Goal: Use online tool/utility: Utilize a website feature to perform a specific function

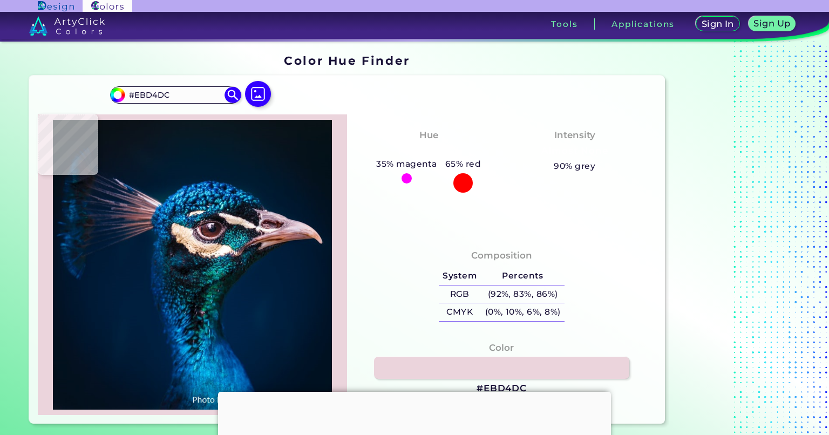
type input "#e1c5d1"
type input "#E1C5D1"
type input "#eed3de"
type input "#EED3DE"
type input "#f1d7e0"
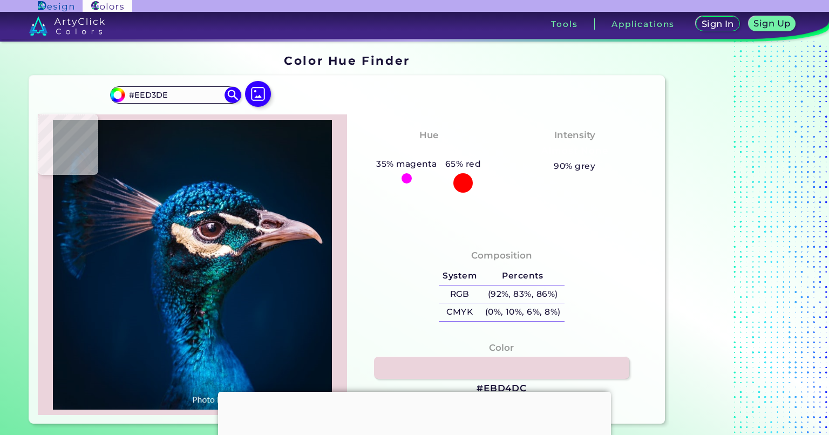
type input "#F1D7E0"
type input "#d8c3ce"
type input "#D8C3CE"
type input "#d5c0d0"
type input "#D5C0D0"
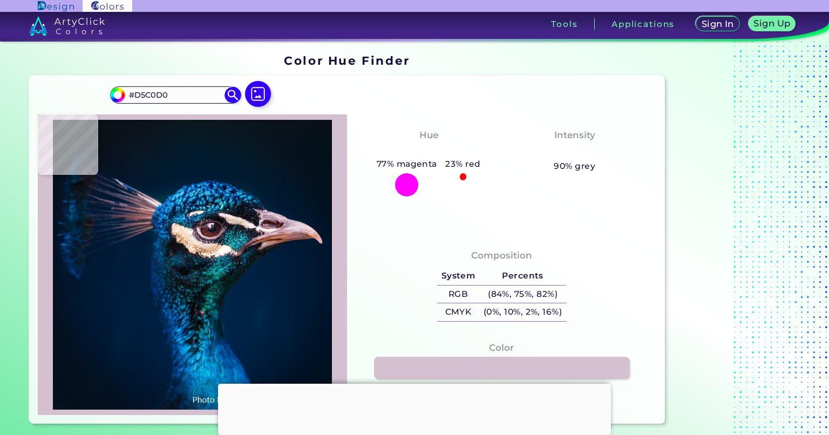
type input "#dbbfd2"
type input "#DBBFD2"
type input "#bea6bc"
type input "#BEA6BC"
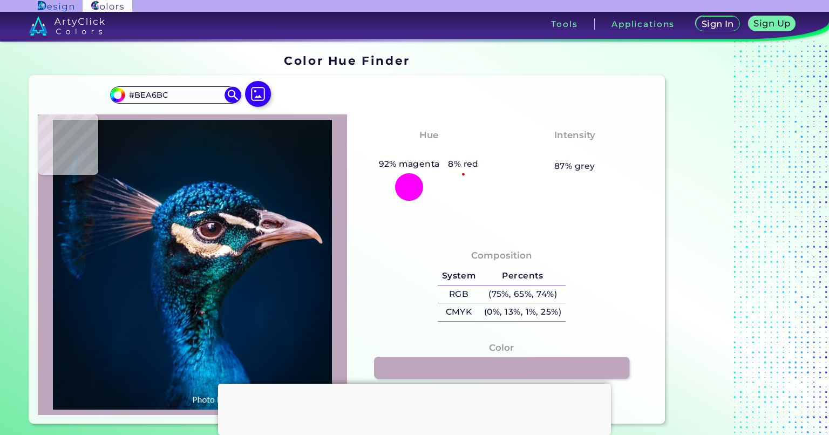
type input "#dfc4d6"
type input "#DFC4D6"
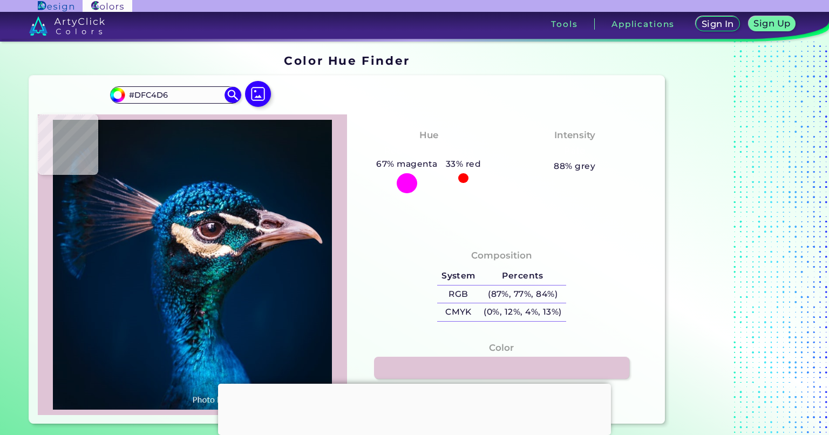
type input "#d1b7c6"
type input "#D1B7C6"
type input "#caacbb"
type input "#CAACBB"
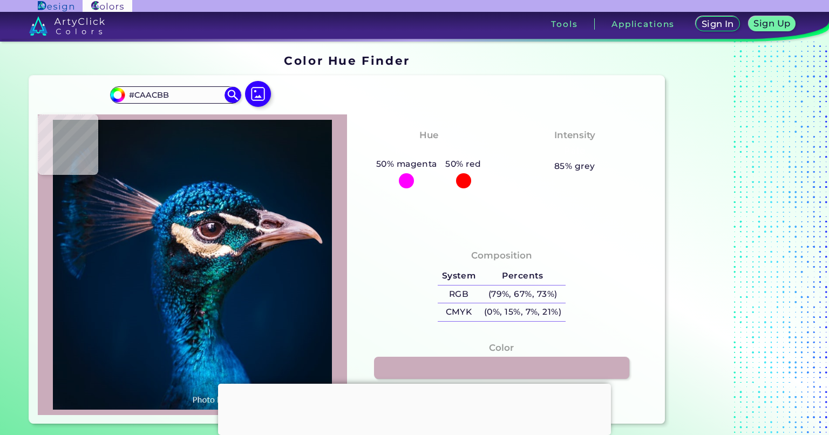
type input "#c7a6b6"
type input "#C7A6B6"
type input "#a68a99"
type input "#A68A99"
type input "#512020"
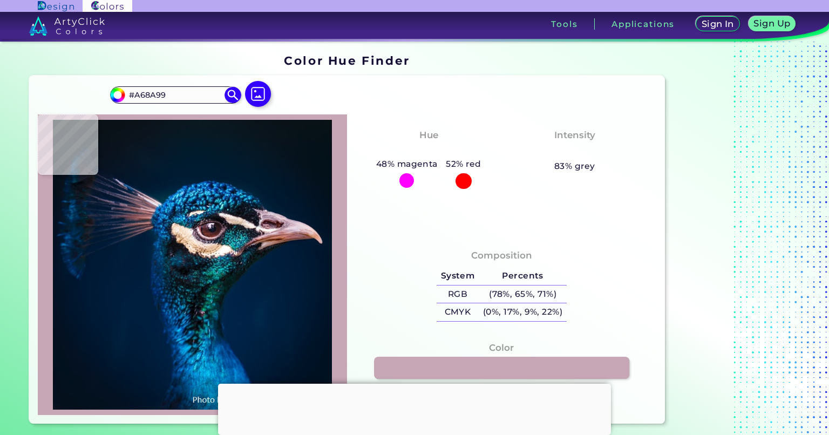
type input "#512020"
type input "#6e5266"
type input "#6E5266"
type input "#dfaaae"
type input "#DFAAAE"
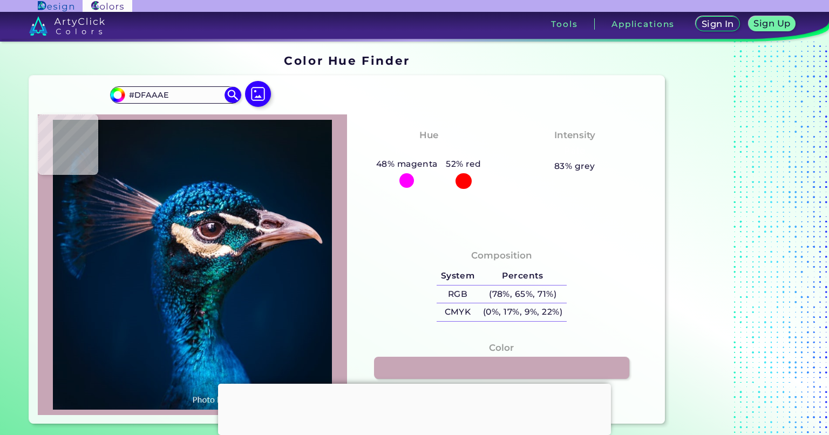
type input "#f7f7f4"
type input "#F7F7F4"
type input "#fbf6f3"
type input "#FBF6F3"
type input "#2a2f3e"
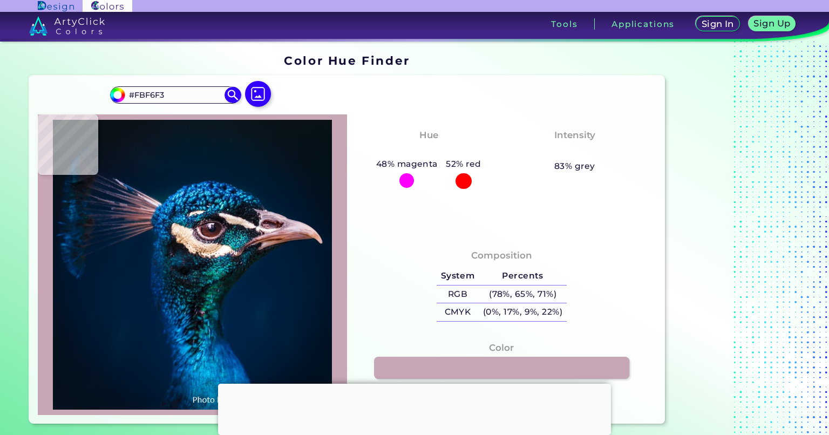
type input "#2A2F3E"
type input "#2e353a"
type input "#2E353A"
type input "#112b37"
type input "#112B37"
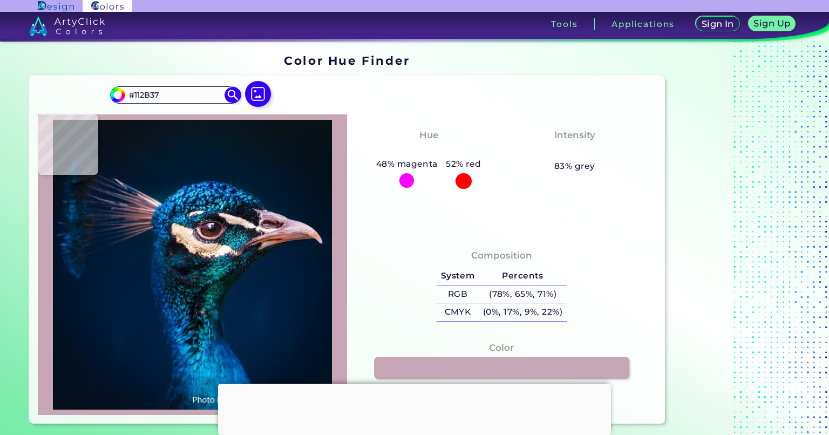
type input "#0f343e"
type input "#0F343E"
type input "#013542"
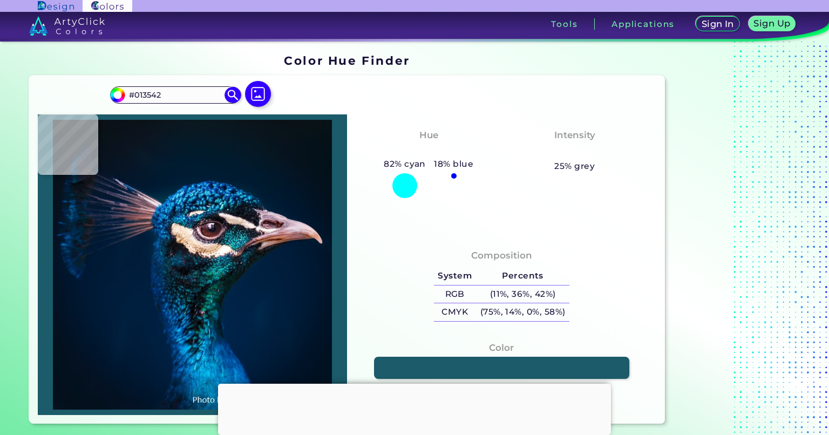
type input "#1b5b6a"
type input "#1B5B6A"
type input "#003d4d"
type input "#003D4D"
type input "#036a69"
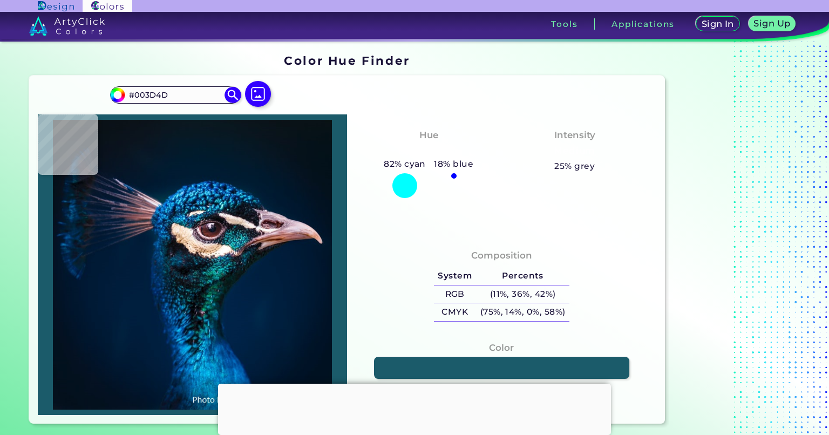
type input "#036A69"
type input "#0c6e7f"
type input "#0C6E7F"
type input "#0e2836"
type input "#0E2836"
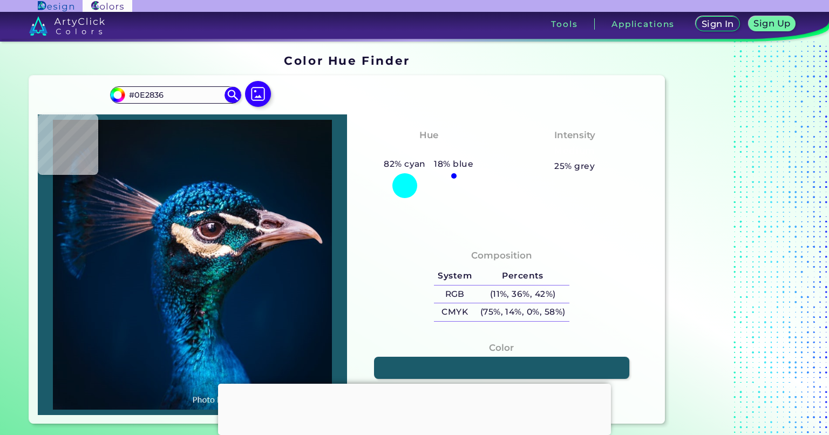
type input "#291d27"
type input "#291D27"
type input "#39292e"
type input "#39292E"
type input "#81646b"
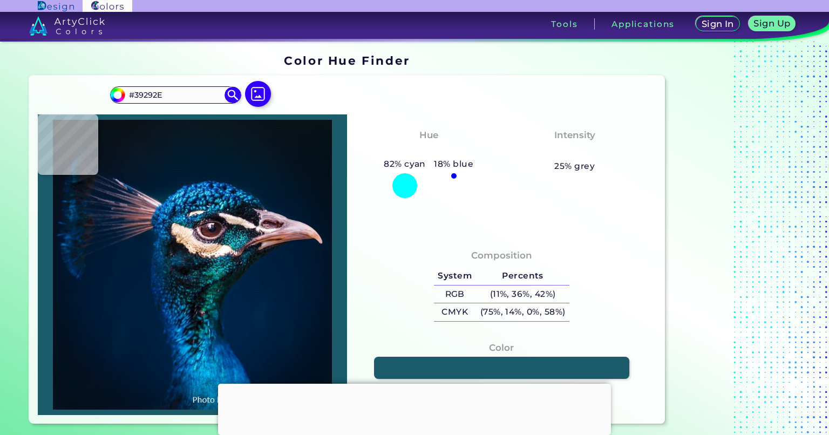
type input "#81646B"
type input "#a27987"
type input "#A27987"
type input "#603a42"
type input "#603A42"
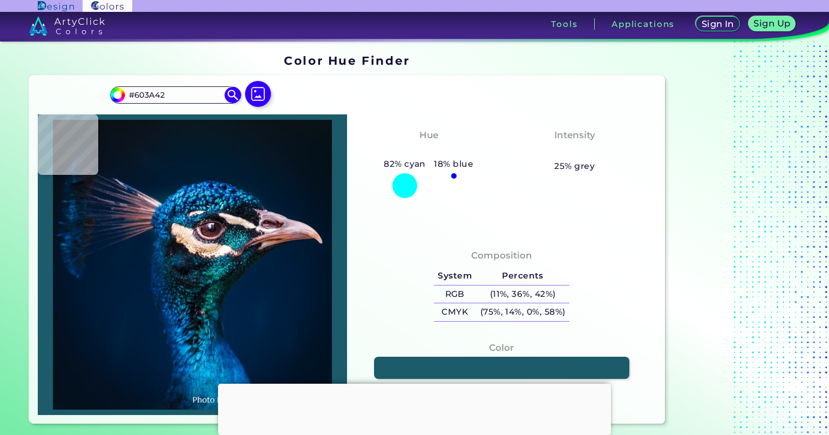
type input "#53282d"
type input "#53282D"
type input "#582a2b"
type input "#582A2B"
type input "#532322"
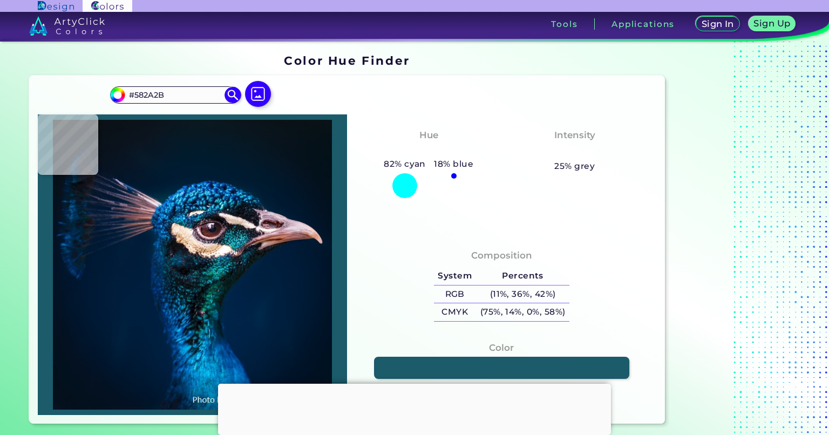
type input "#532322"
type input "#532420"
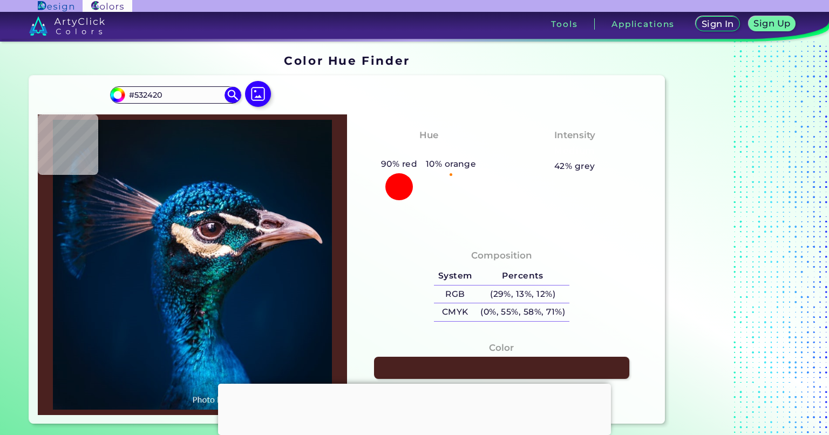
type input "#4a211f"
type input "#4A211F"
type input "#3f1a1c"
type input "#3F1A1C"
type input "#411e22"
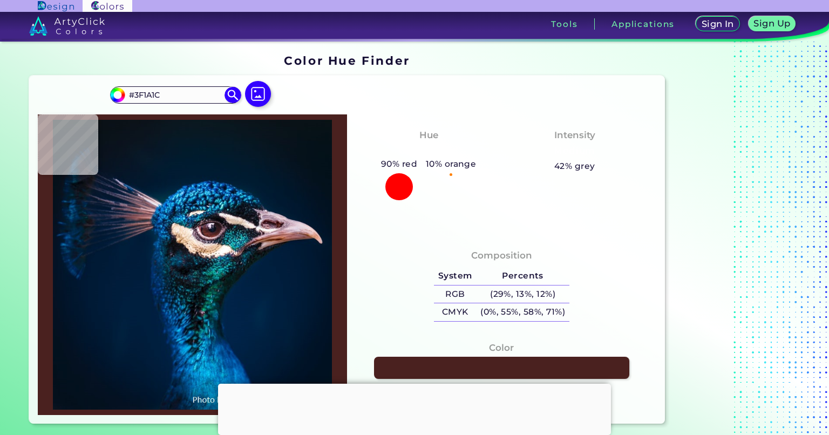
type input "#411E22"
type input "#3c2127"
type input "#3C2127"
type input "#392128"
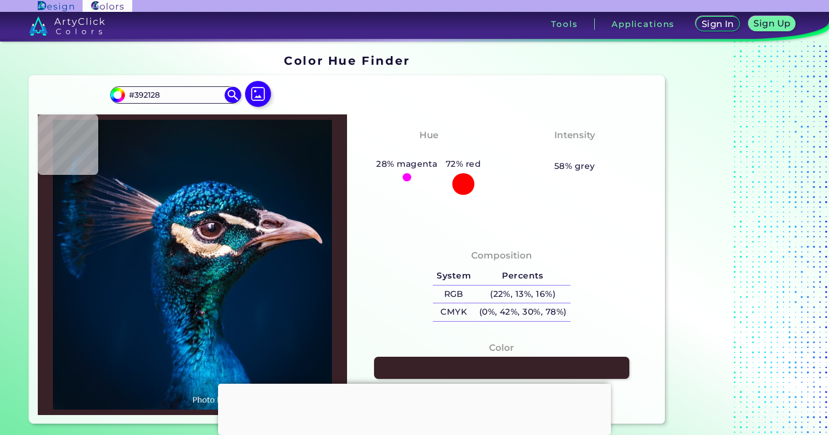
type input "#48222c"
type input "#48222C"
type input "#44232d"
type input "#44232D"
type input "#3e222a"
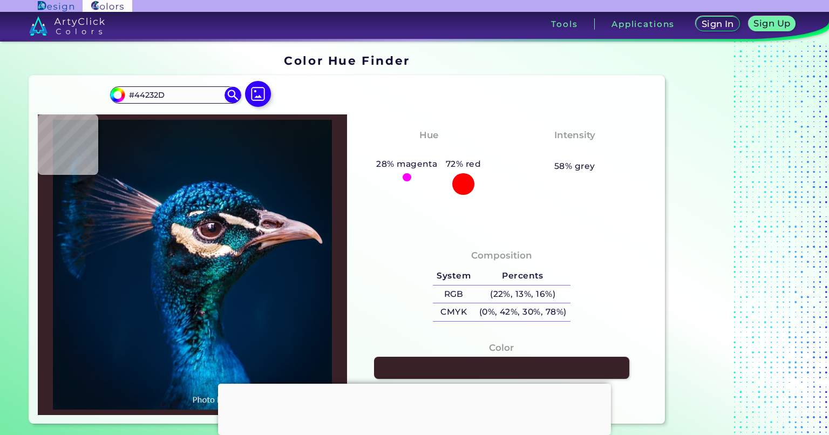
type input "#3E222A"
type input "#3f2025"
type input "#3F2025"
type input "#22151d"
type input "#22151D"
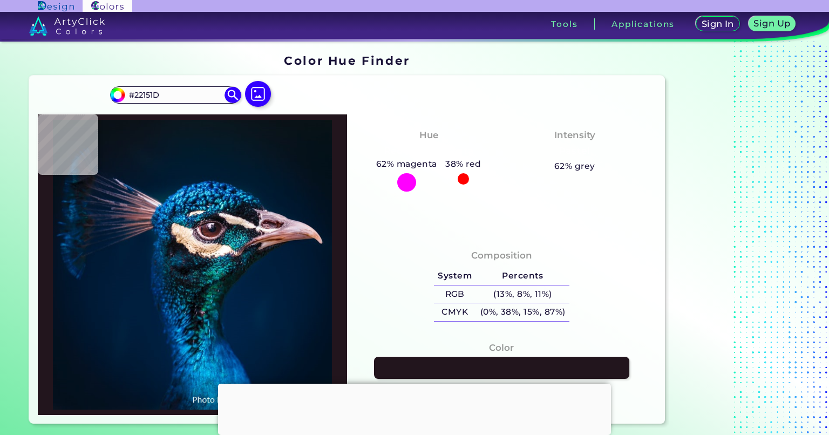
type input "#2c181c"
type input "#2C181C"
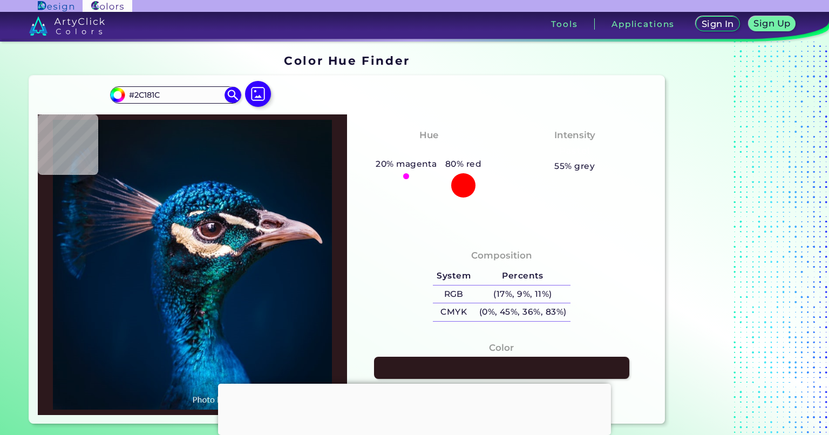
type input "#532b2d"
type input "#532B2D"
type input "#562b2b"
type input "#562B2B"
type input "#612f2e"
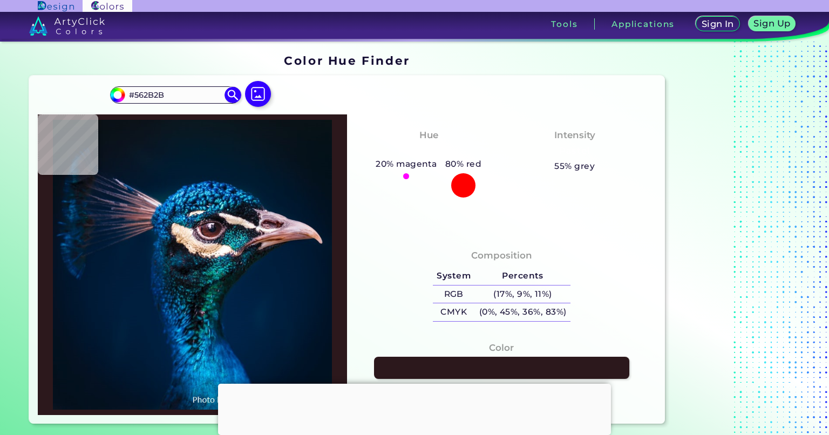
type input "#612F2E"
type input "#642d29"
type input "#642D29"
type input "#662b26"
type input "#662B26"
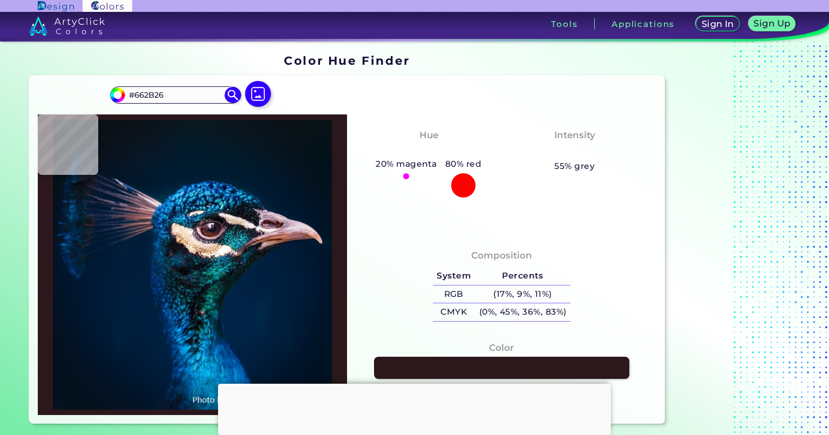
type input "#5a221b"
type input "#5A221B"
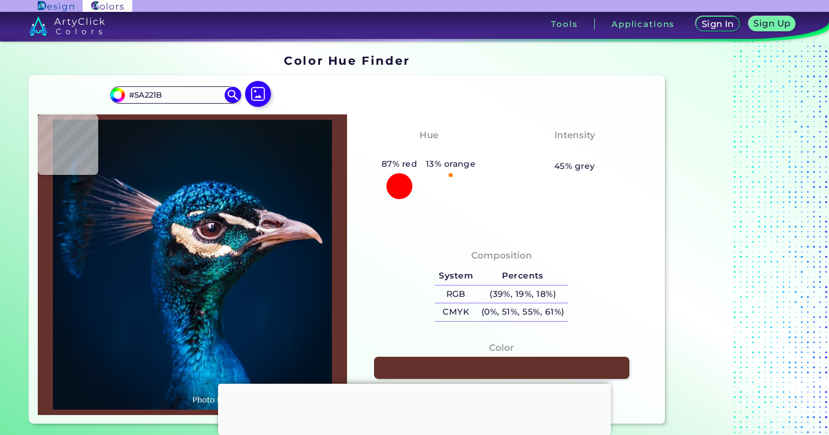
type input "#64312d"
type input "#64312D"
type input "#896164"
type input "#e9ced3"
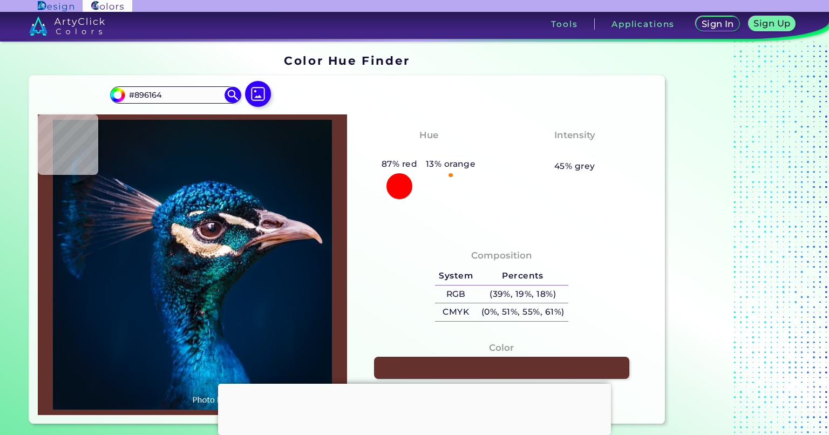
type input "#E9CED3"
type input "#e8cbd1"
type input "#E8CBD1"
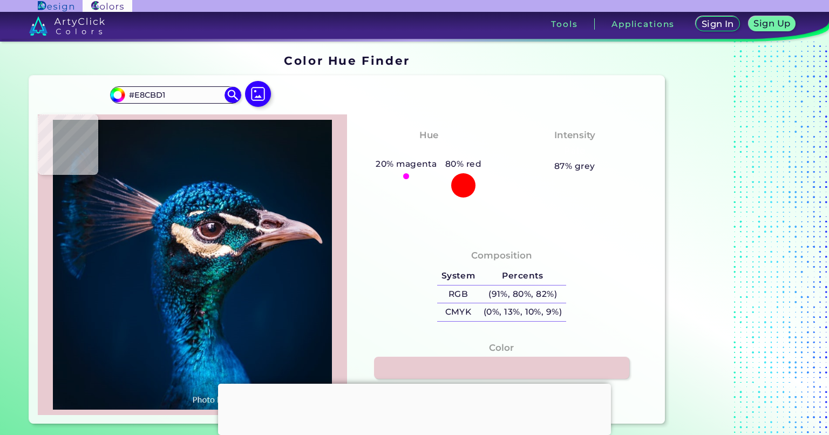
type input "#8b636f"
type input "#8B636F"
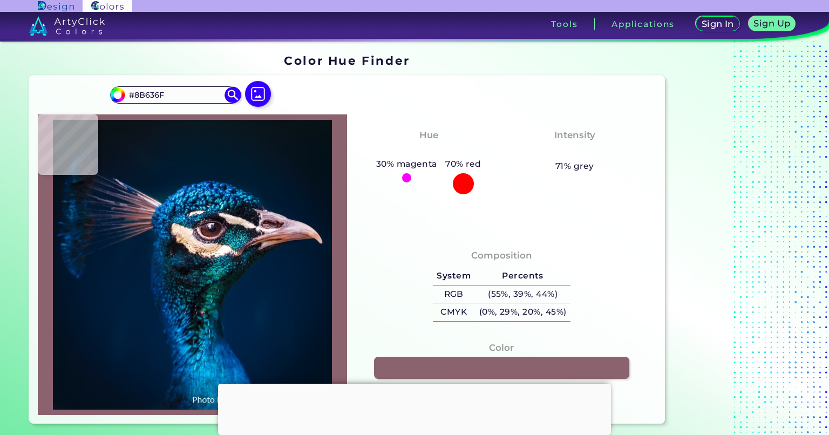
type input "#4f2f3c"
type input "#4F2F3C"
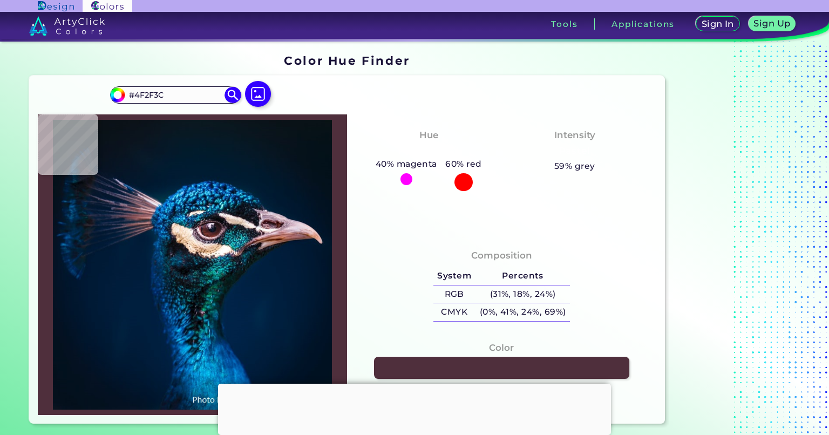
type input "#291221"
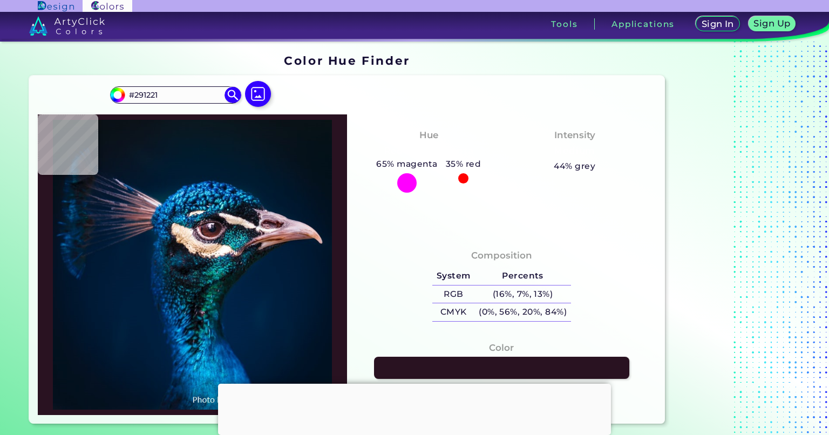
type input "#655d70"
type input "#655D70"
type input "#9e94a5"
type input "#9E94A5"
type input "#8a808f"
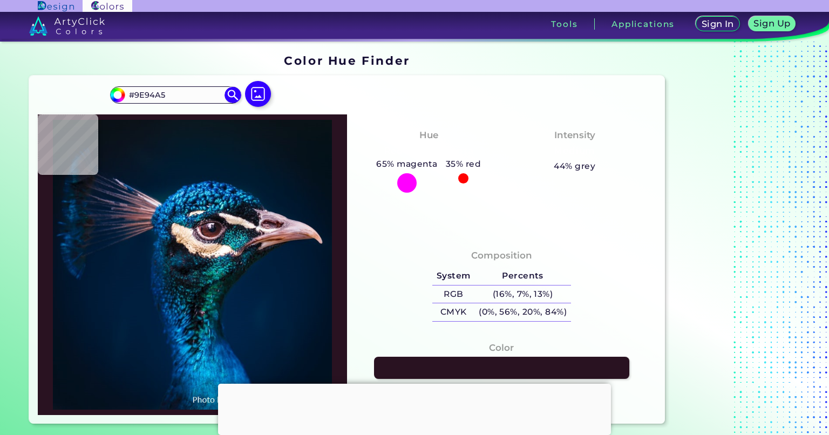
type input "#8A808F"
type input "#81777f"
type input "#81777F"
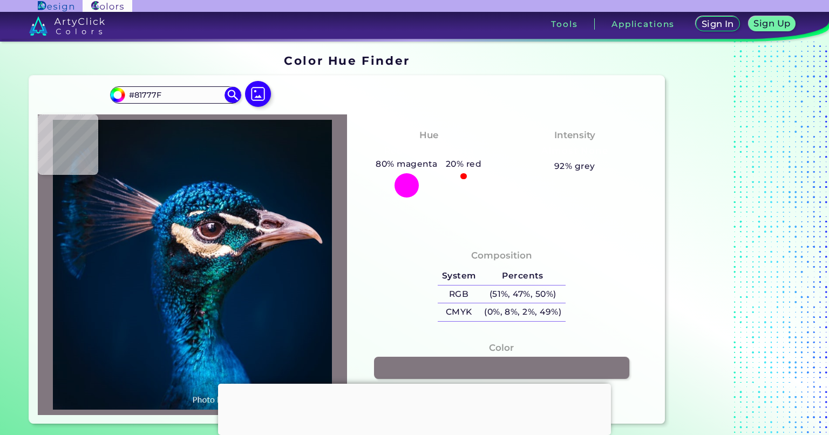
type input "#bcb3c0"
type input "#BCB3C0"
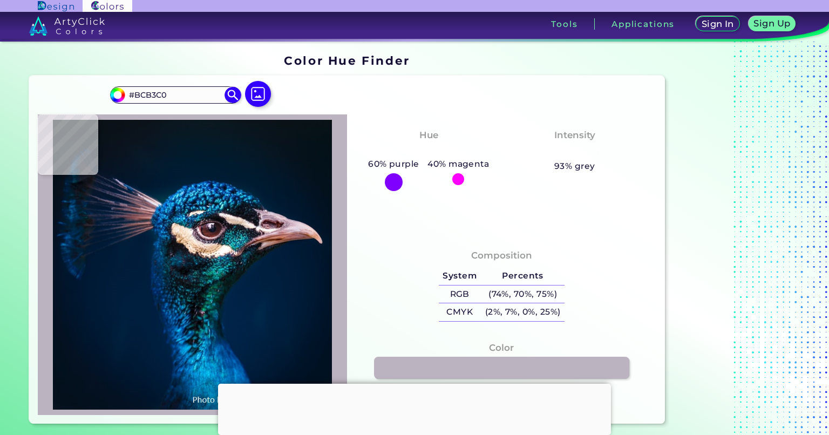
type input "#5f302b"
type input "#5F302B"
type input "#8f7391"
type input "#8F7391"
type input "#46c2d7"
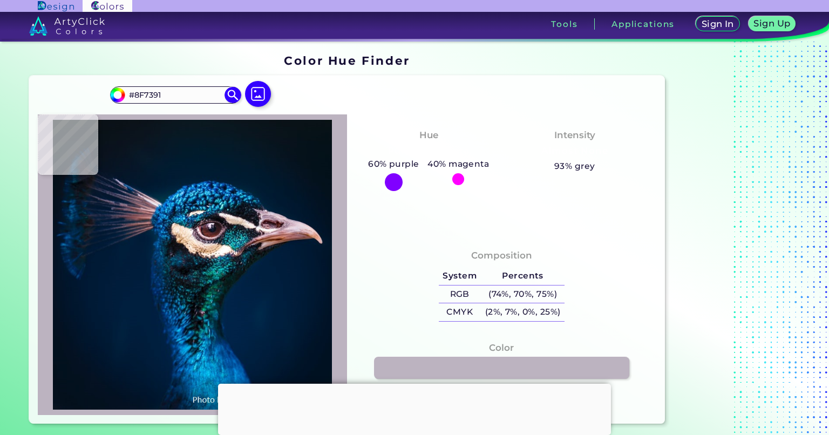
type input "#46C2D7"
type input "#125f98"
type input "#125F98"
type input "#00306f"
type input "#00306F"
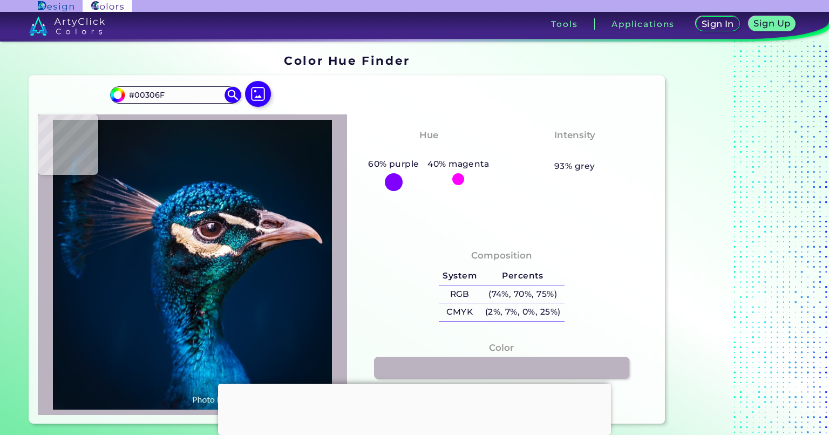
type input "#001e38"
type input "#001E38"
type input "#001c32"
type input "#001C32"
type input "#001c34"
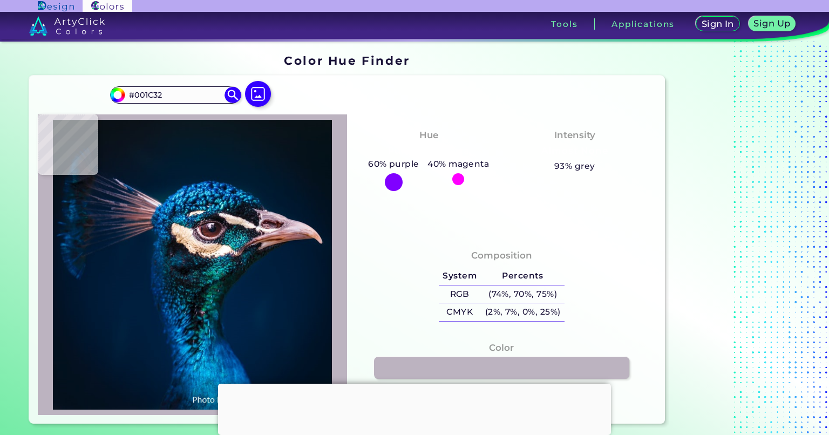
type input "#001C34"
type input "#011b32"
type input "#011B32"
type input "#001c31"
type input "#001C31"
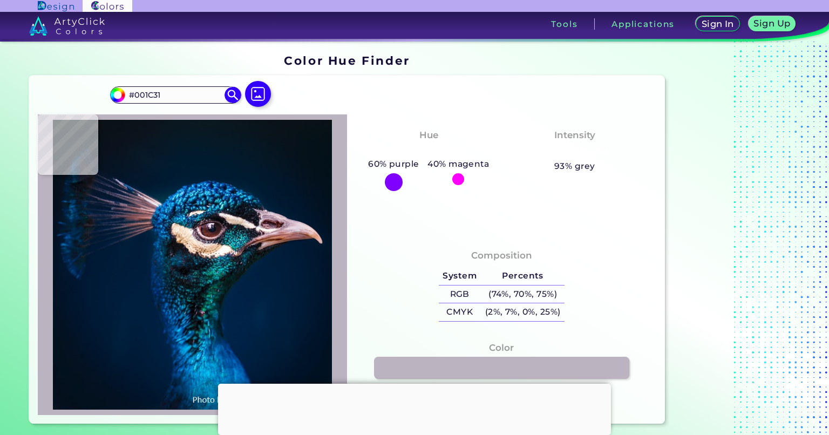
type input "#001a31"
type input "#001A31"
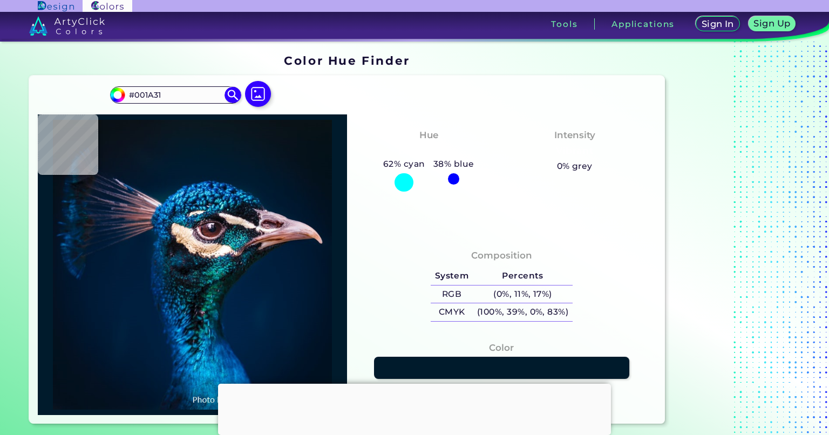
type input "#001b2c"
type input "#001B2C"
type input "#031a2a"
type input "#031A2A"
type input "#051825"
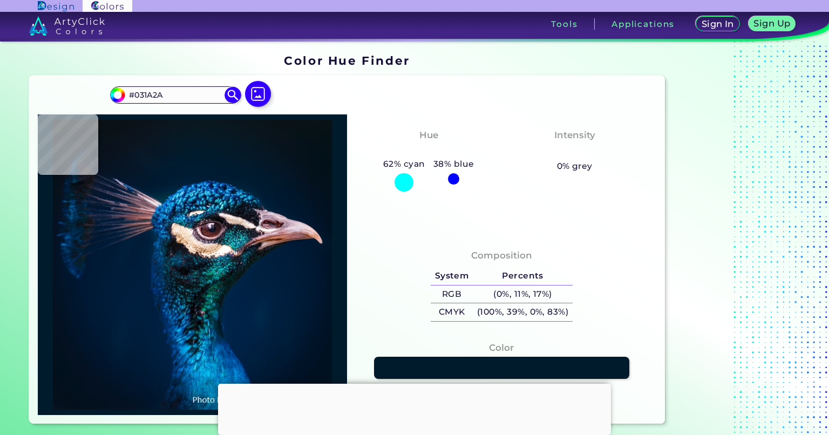
type input "#051825"
type input "#081722"
type input "#09161f"
type input "#09161F"
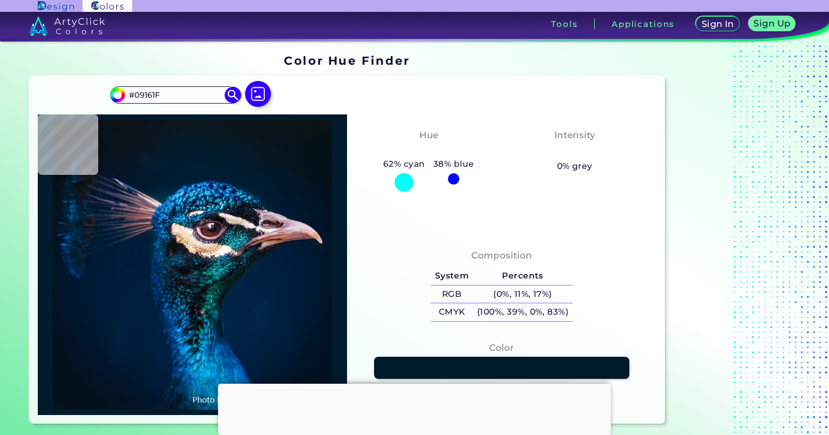
type input "#0b151e"
type input "#0B151E"
type input "#0b141b"
type input "#0B141B"
type input "#000000"
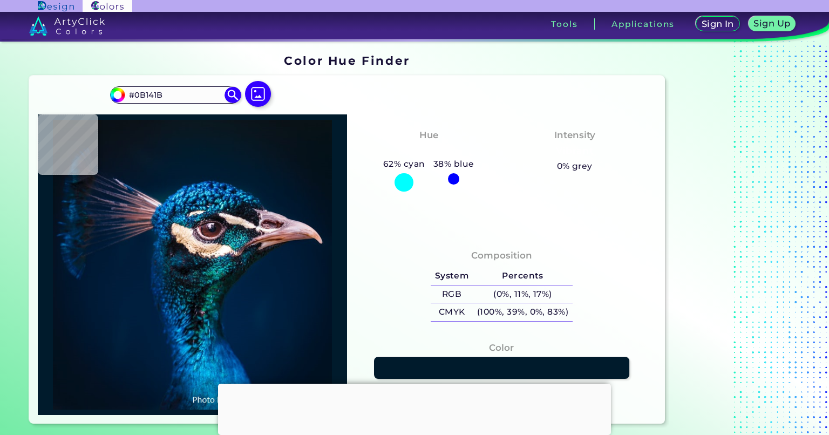
type input "#000000"
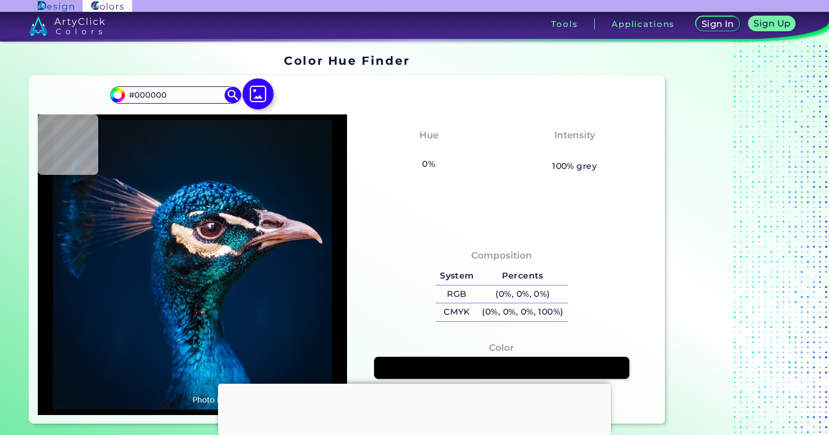
click at [254, 98] on img at bounding box center [257, 93] width 31 height 31
click at [0, 0] on input "file" at bounding box center [0, 0] width 0 height 0
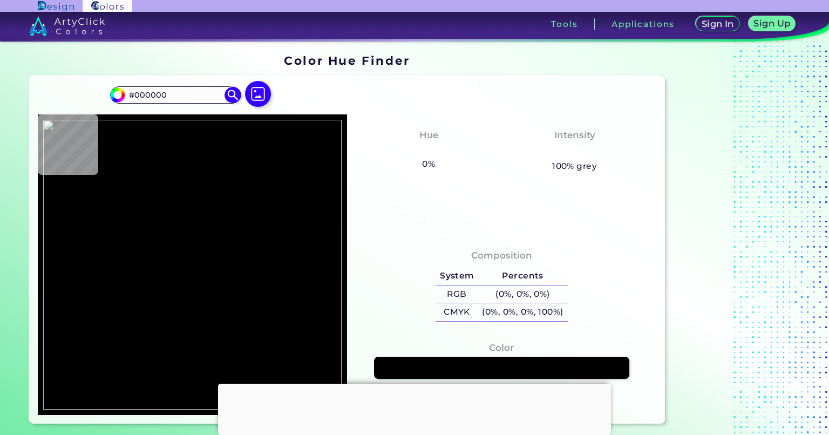
type input "#ffffff"
type input "#FFFFFF"
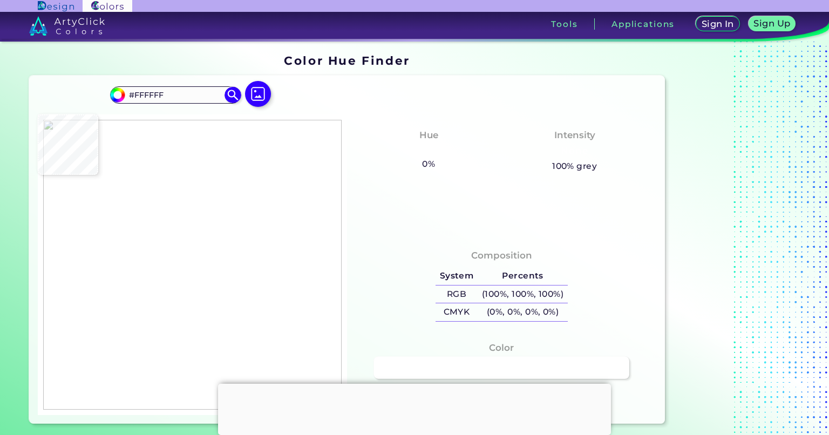
type input "#fefefc"
type input "#FEFEFC"
type input "#4c4a46"
type input "#4C4A46"
type input "#4a4845"
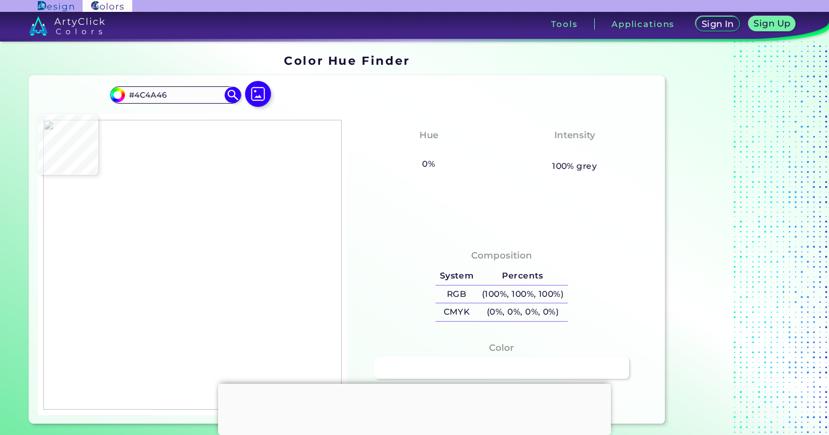
type input "#4A4845"
type input "#4a4846"
type input "#4A4846"
type input "#464744"
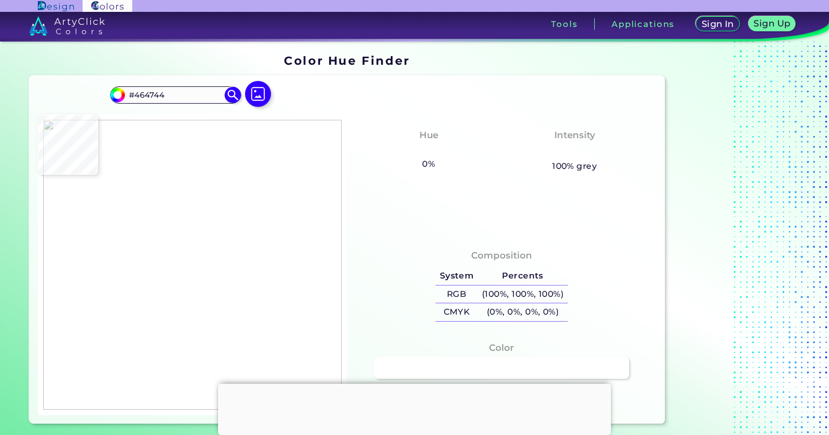
type input "#daddda"
type input "#DADDDA"
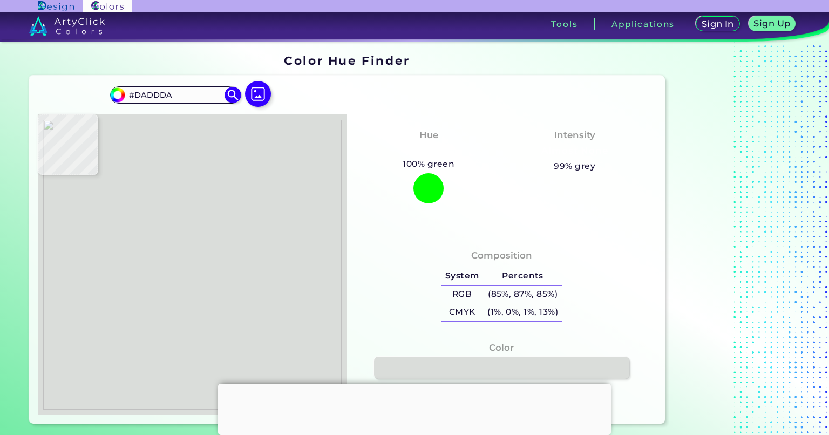
type input "#4b4e4b"
type input "#4B4E4B"
type input "#4e524c"
type input "#4E524C"
type input "#494a45"
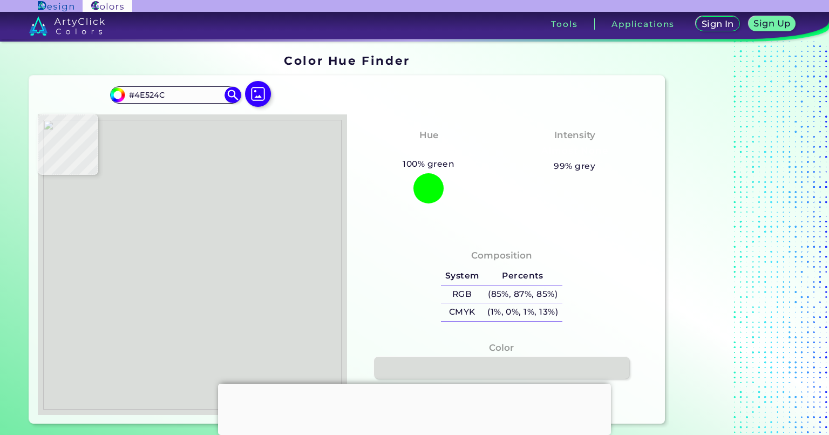
type input "#494A45"
type input "#4b4945"
type input "#4B4945"
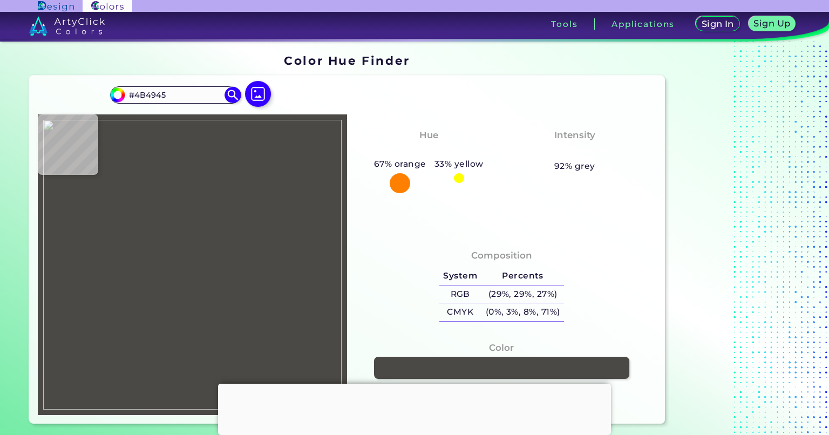
type input "#fefefc"
type input "#FEFEFC"
type input "#ffffff"
type input "#FFFFFF"
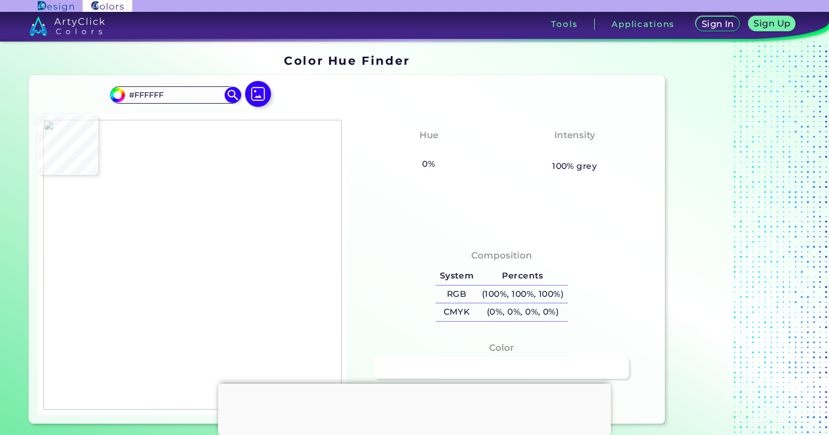
type input "#fcfcfb"
type input "#FCFCFB"
type input "#4c4a46"
type input "#4C4A46"
type input "#fffffe"
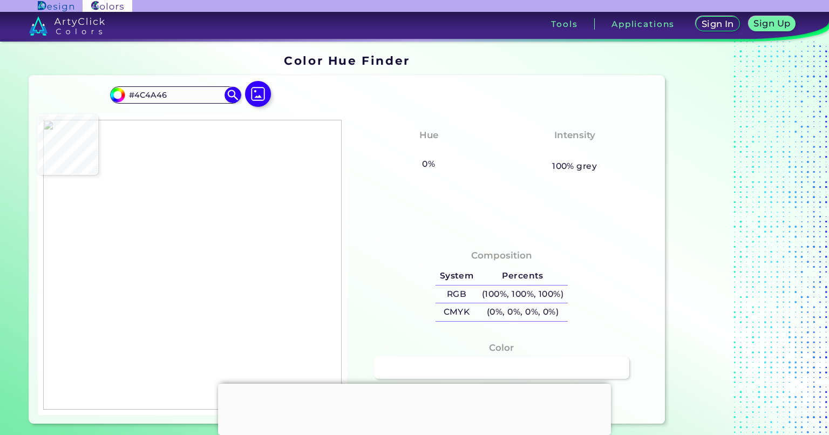
type input "#FFFFFE"
